Goal: Information Seeking & Learning: Learn about a topic

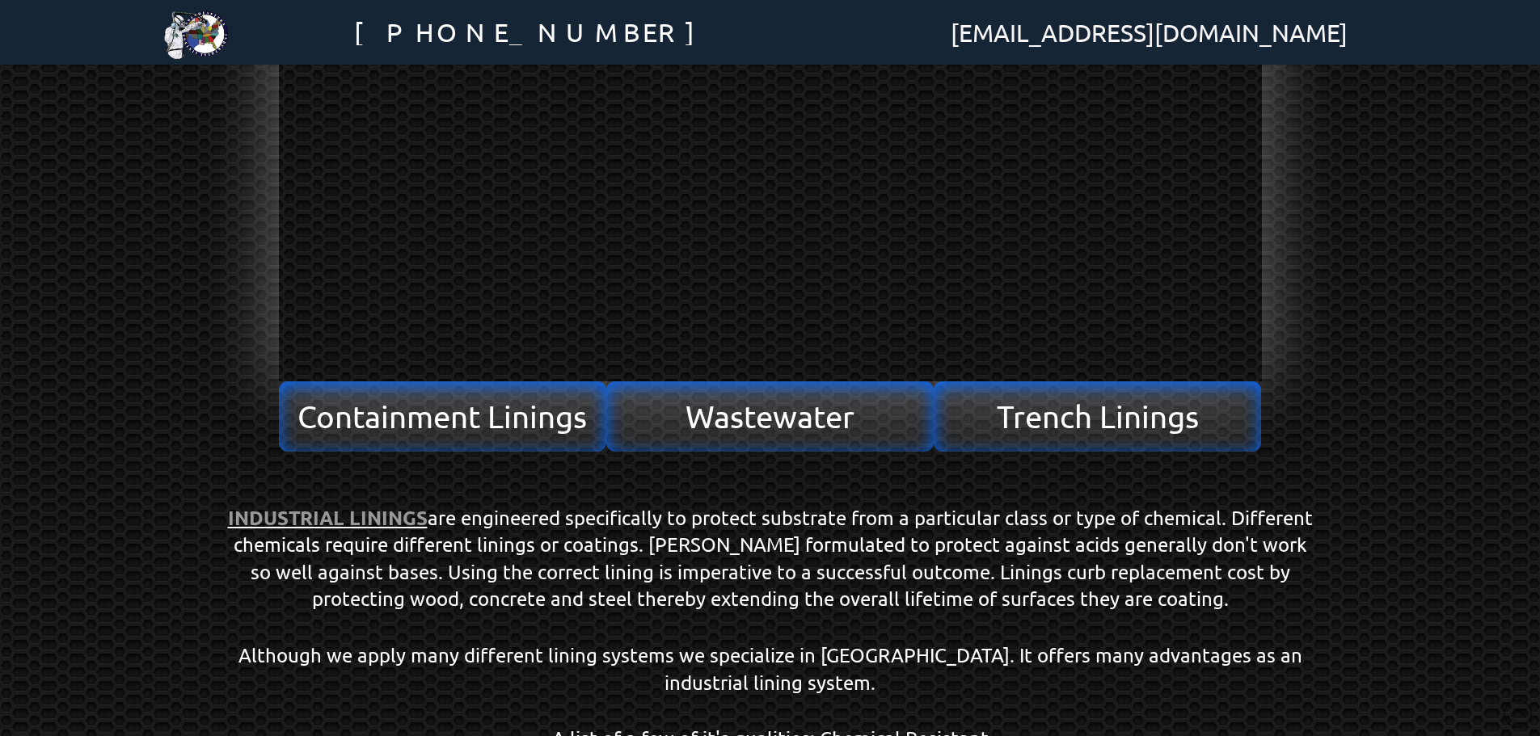
scroll to position [323, 0]
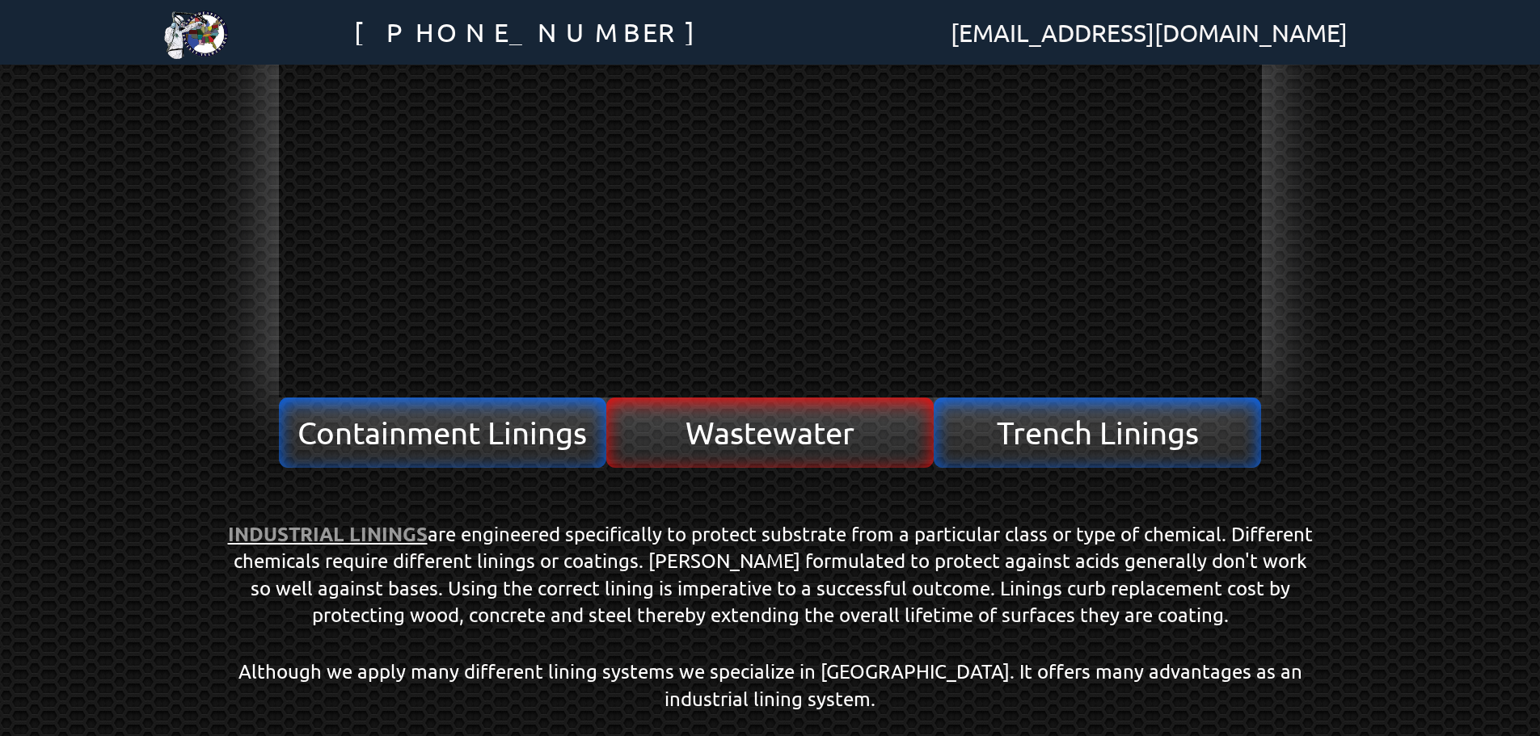
click at [785, 427] on span "Wastewater" at bounding box center [769, 432] width 169 height 31
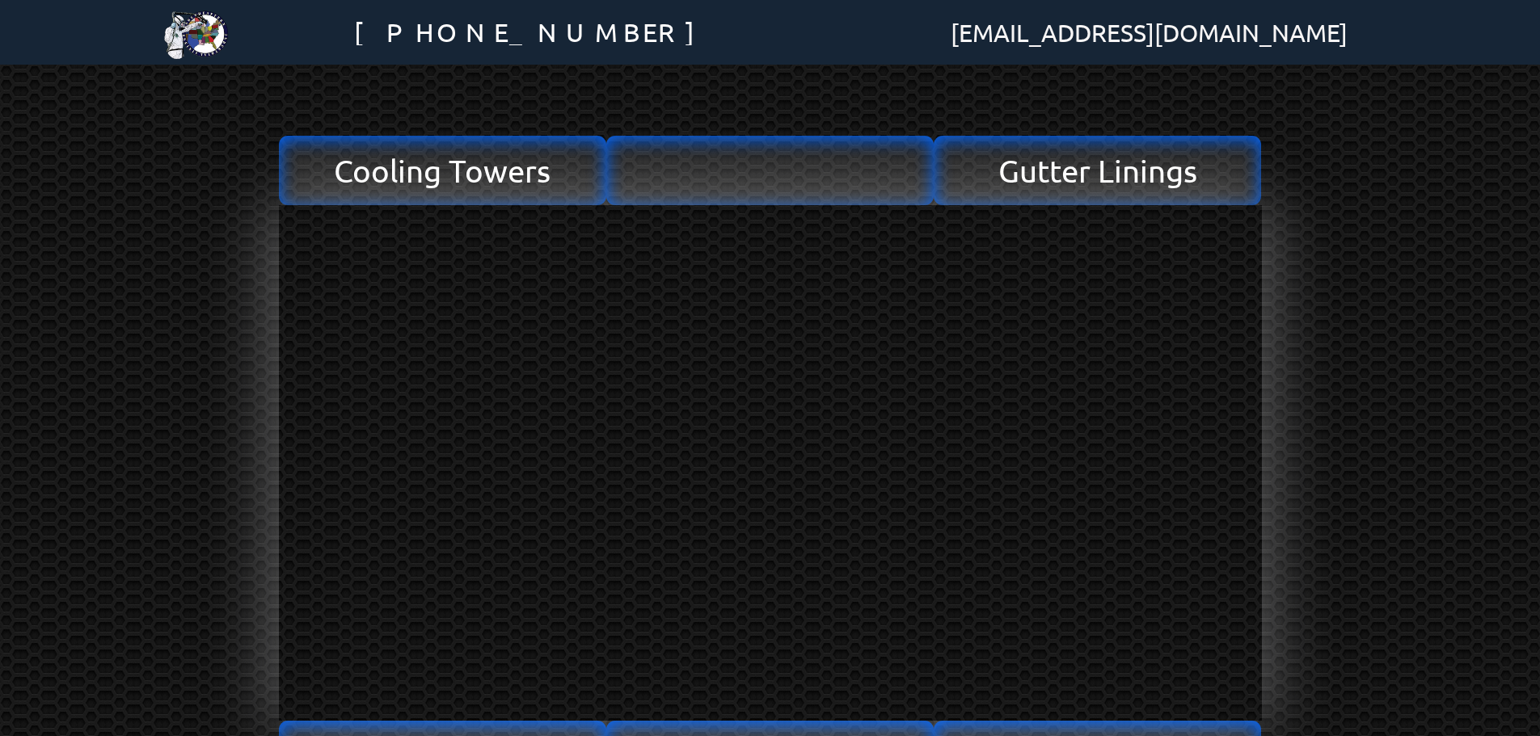
click at [208, 34] on img at bounding box center [196, 32] width 65 height 65
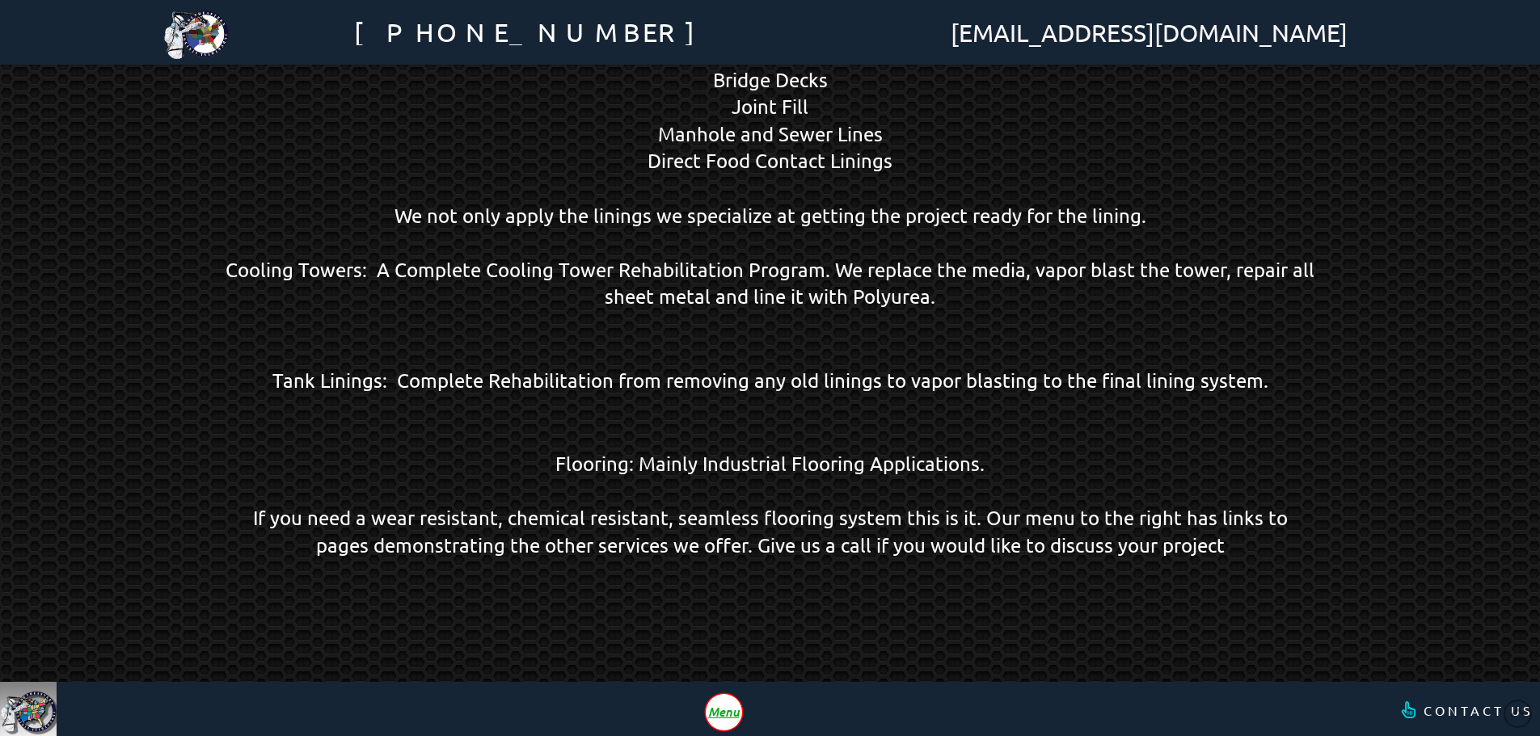
scroll to position [1465, 0]
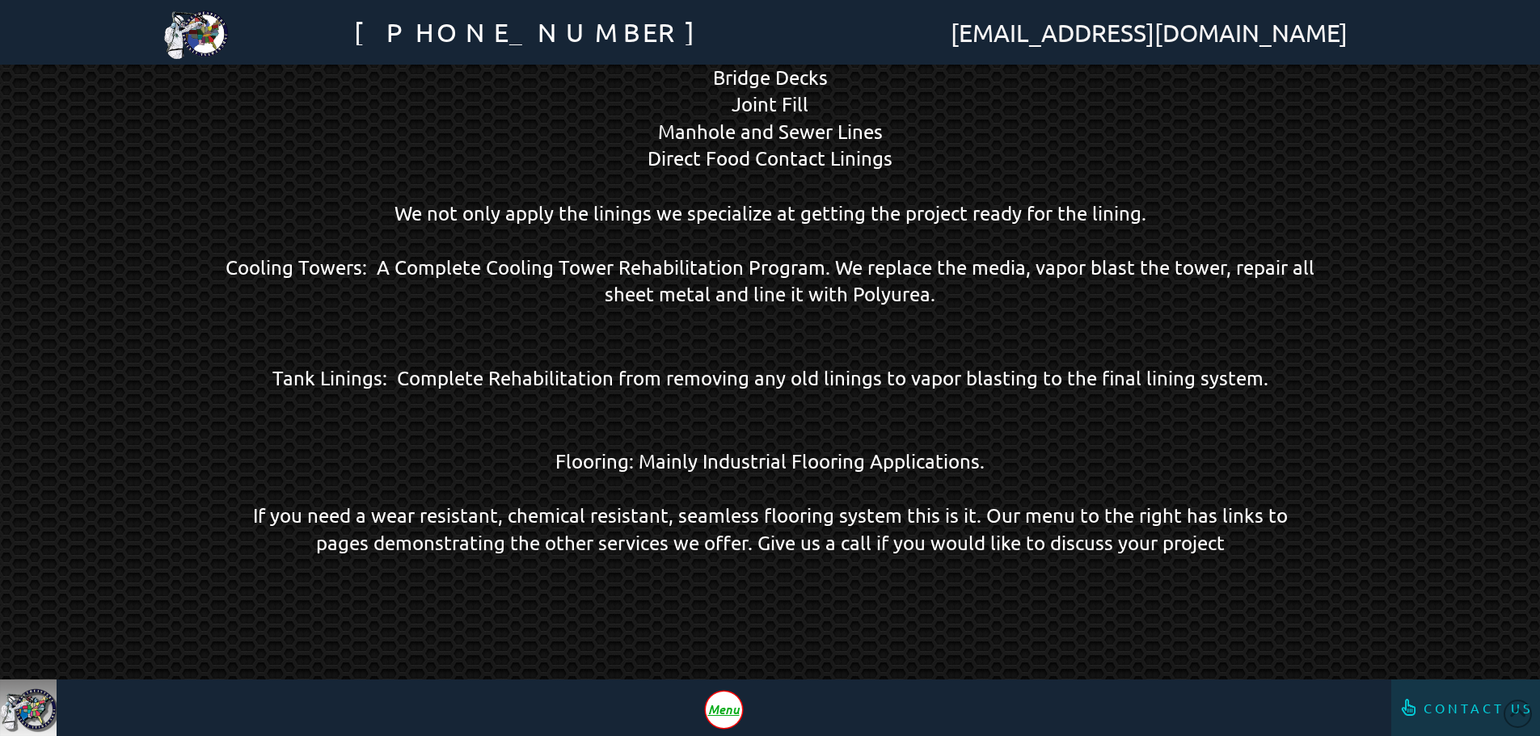
click at [1433, 712] on span "Contact Us" at bounding box center [1478, 708] width 110 height 13
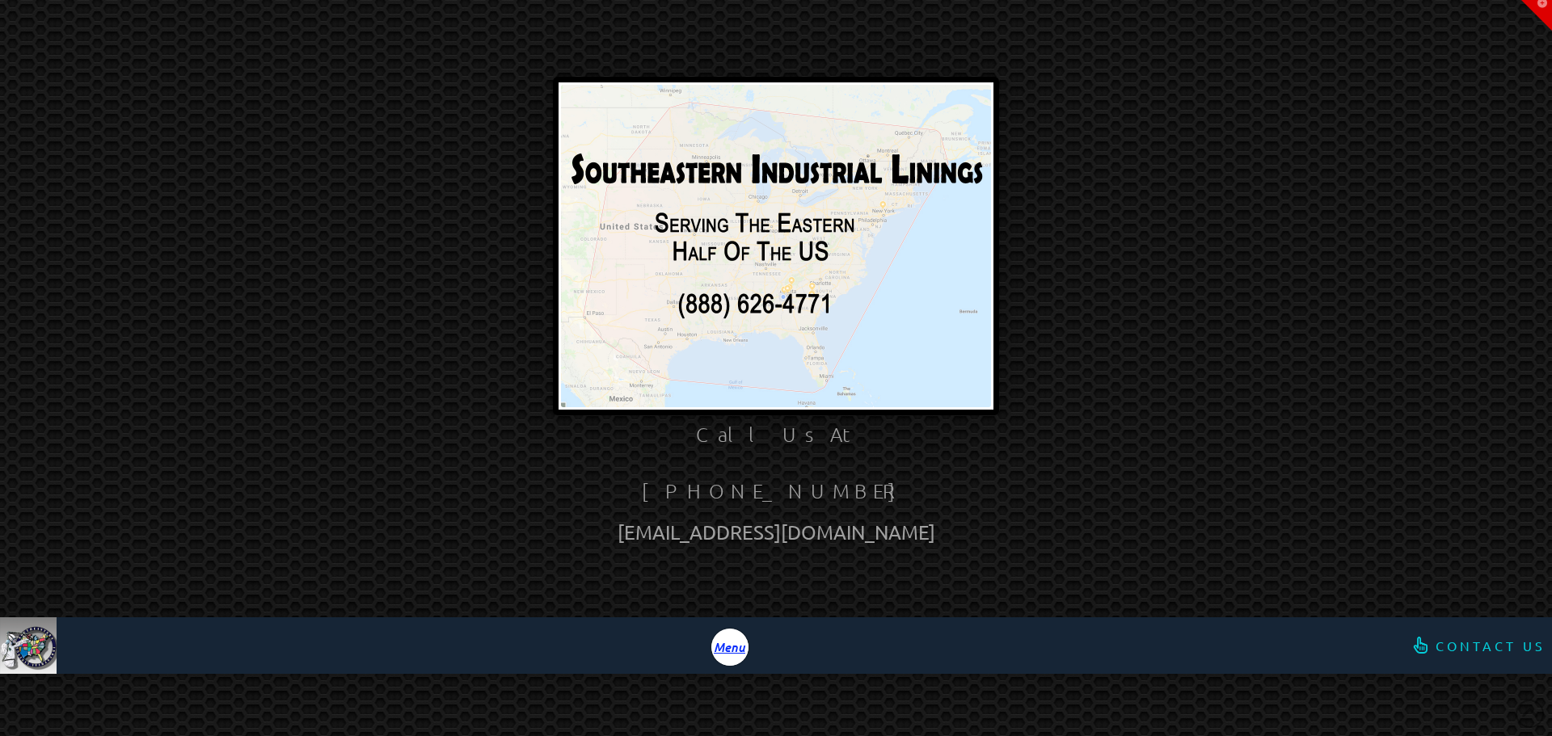
click at [733, 647] on span "Menu" at bounding box center [730, 647] width 32 height 12
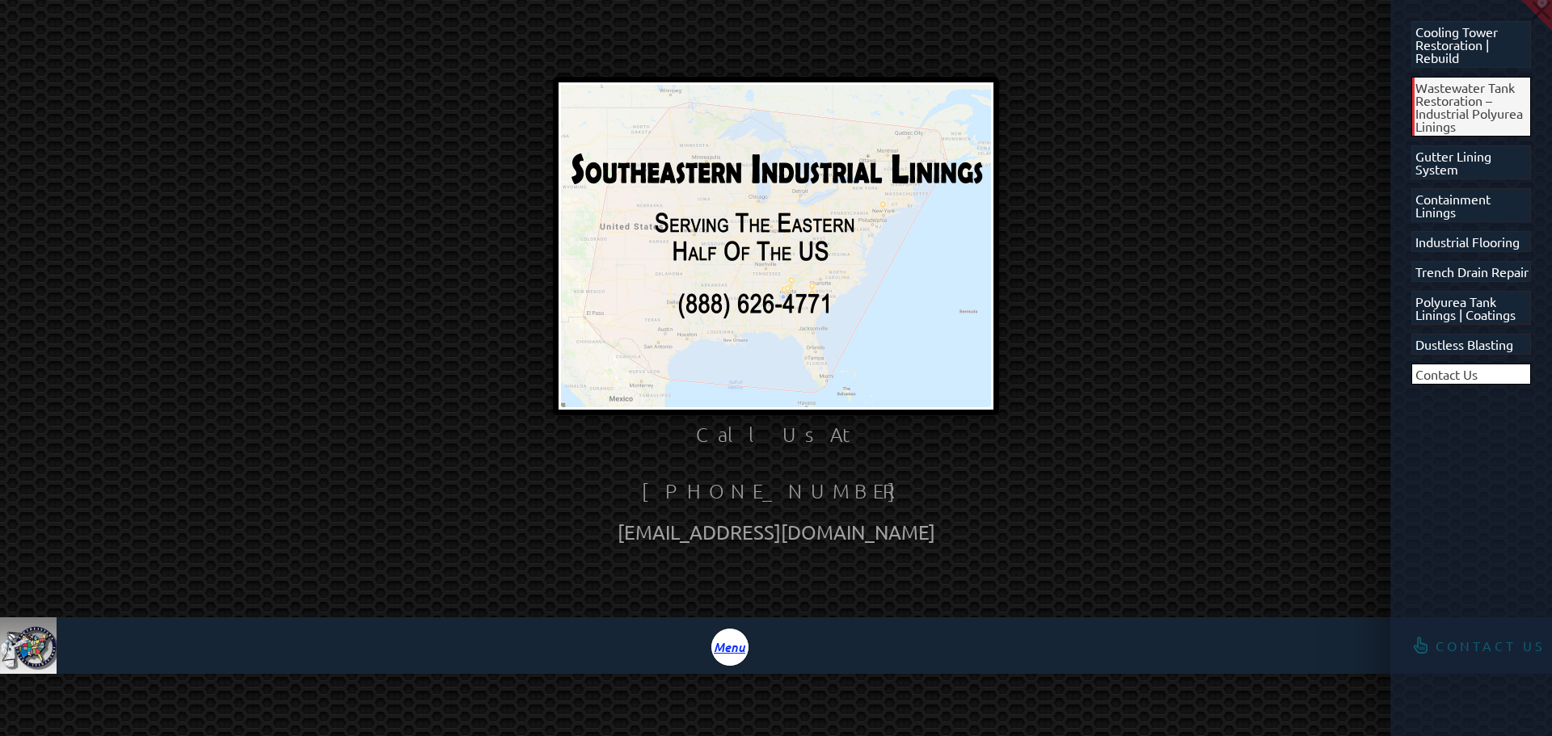
click at [1468, 103] on span "Wastewater Tank Restoration – Industrial Polyurea Linings" at bounding box center [1473, 107] width 116 height 52
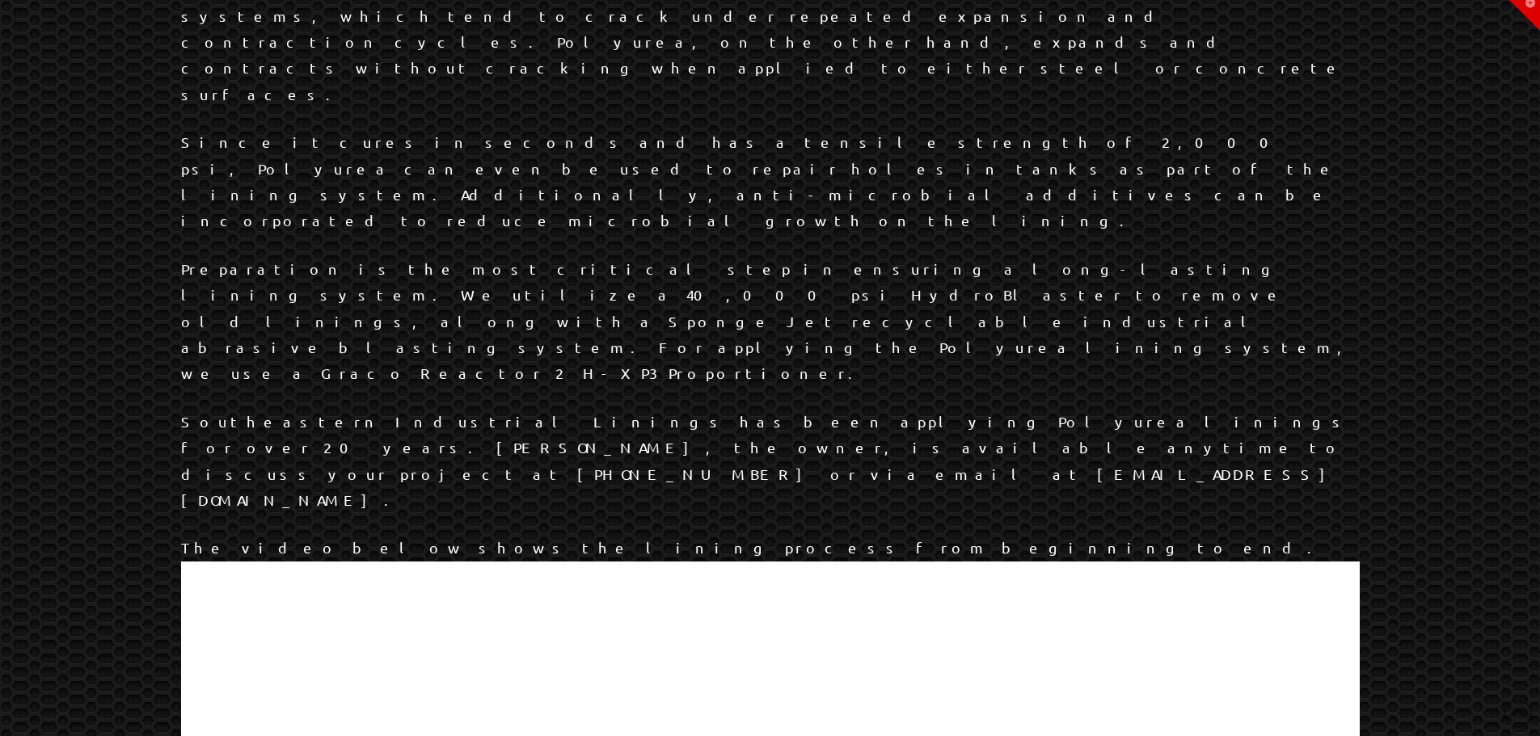
scroll to position [1014, 0]
